Goal: Find specific page/section: Find specific page/section

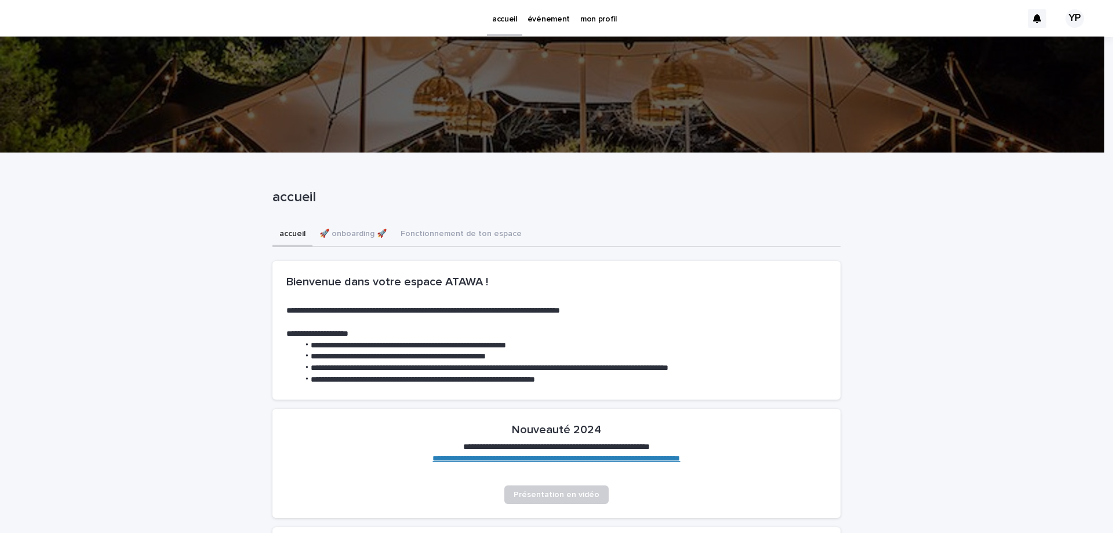
click at [545, 9] on p "événement" at bounding box center [548, 12] width 42 height 24
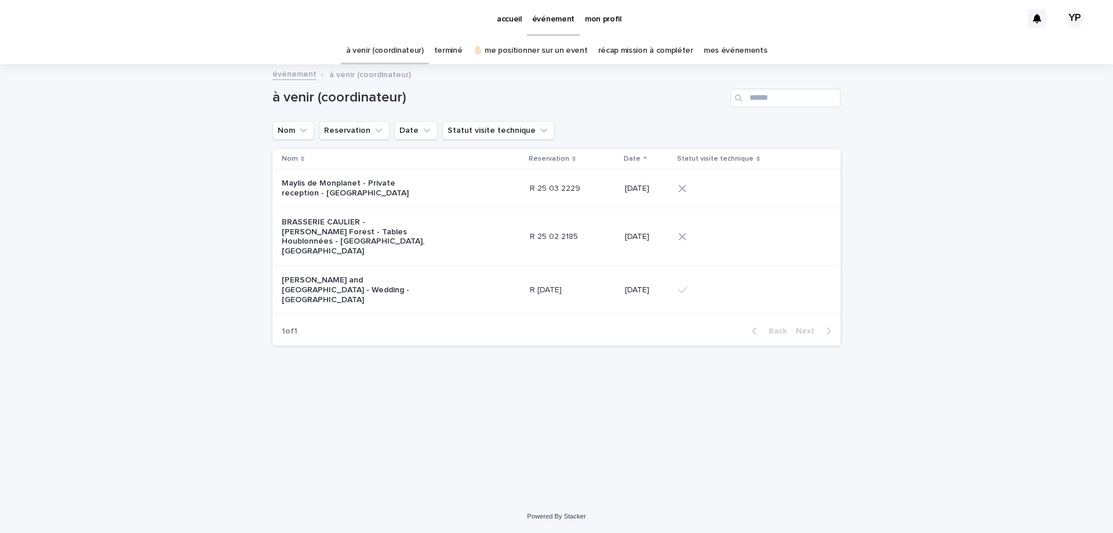
click at [402, 224] on p "BRASSERIE CAULIER - Laurene Forest - Tables Houblonnées - Ieper, Belgique" at bounding box center [354, 236] width 145 height 39
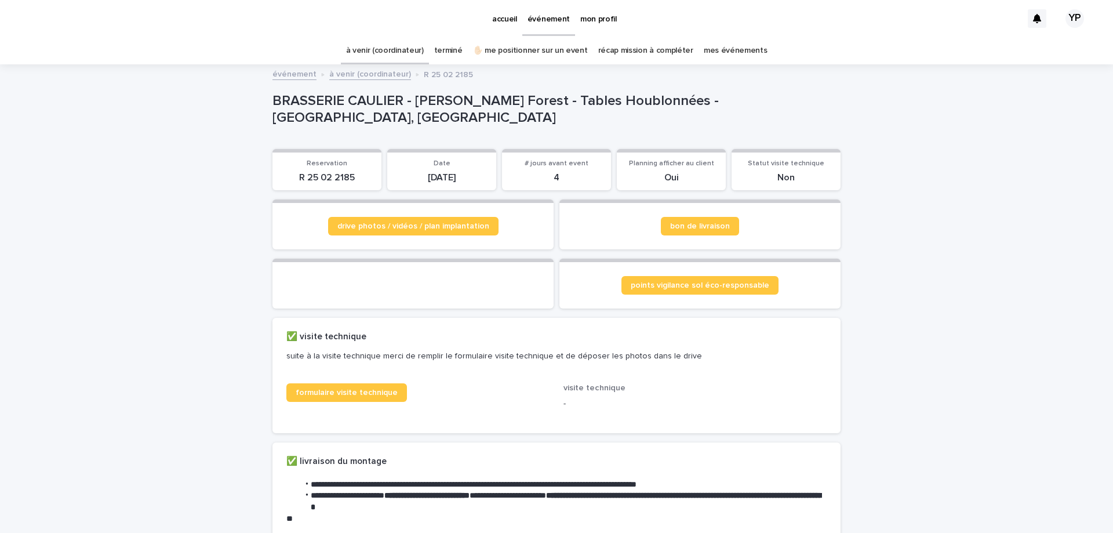
scroll to position [116, 0]
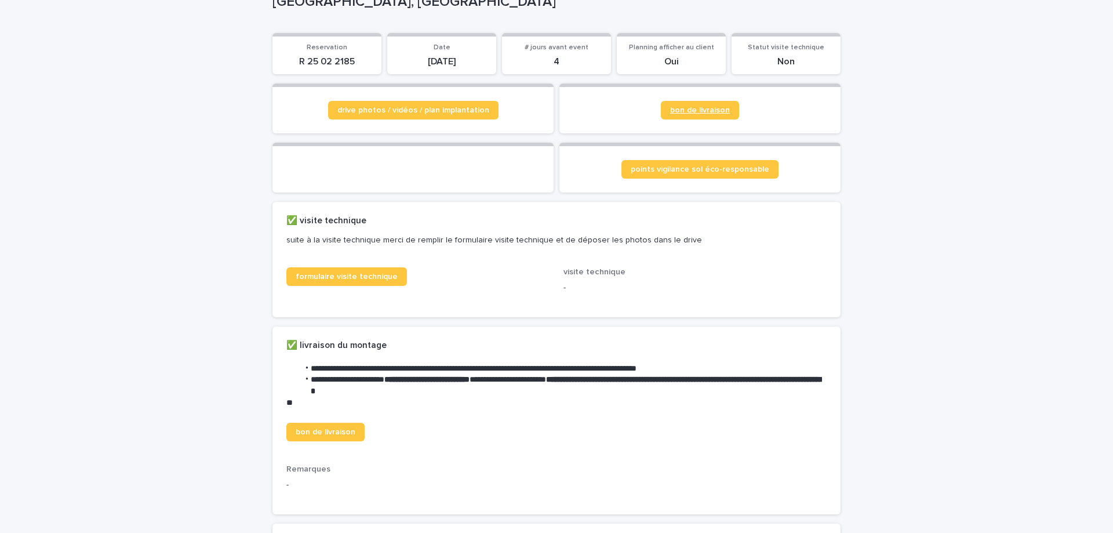
click at [707, 113] on span "bon de livraison" at bounding box center [700, 110] width 60 height 8
